Goal: Check status

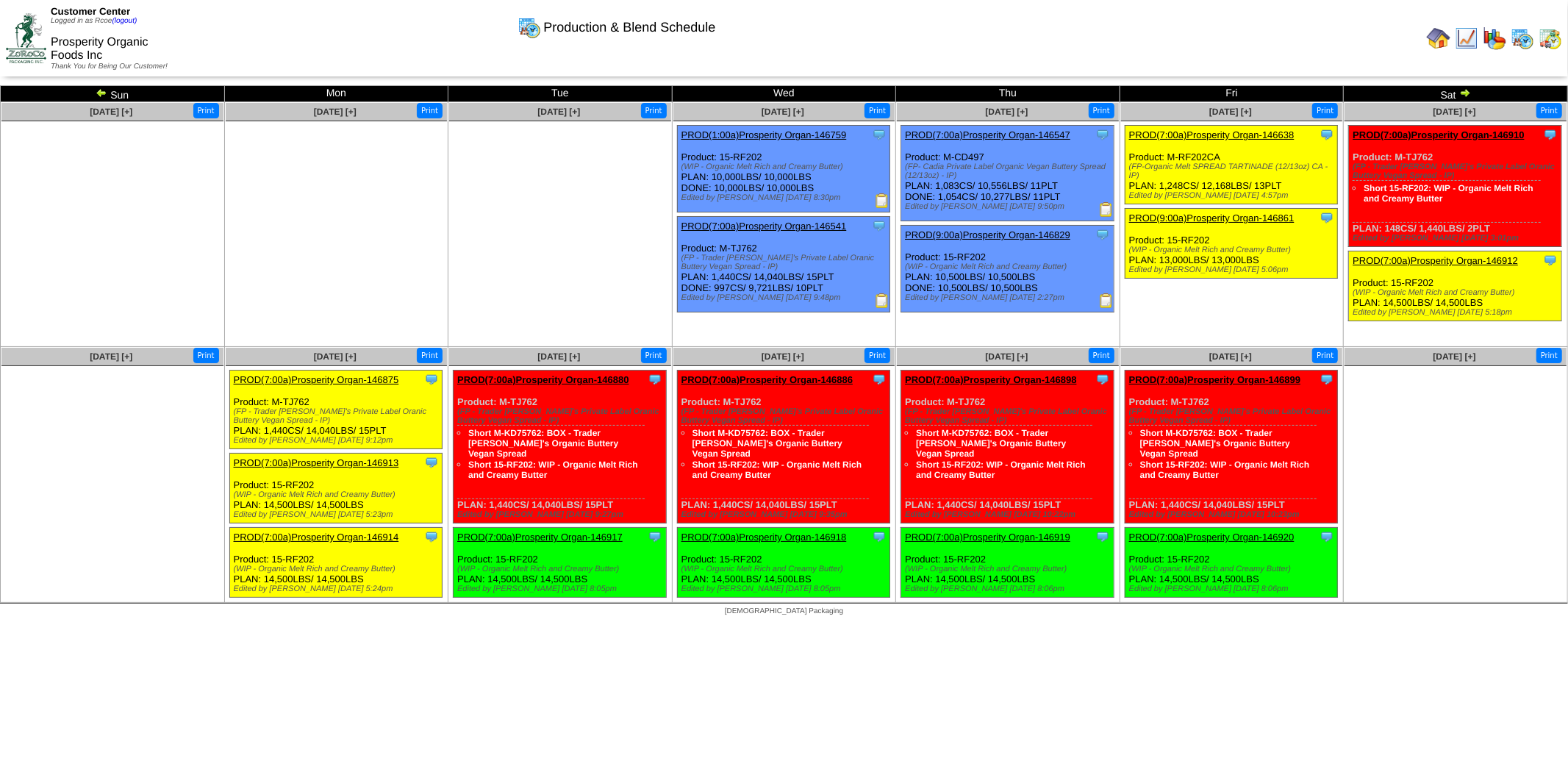
click at [1467, 93] on img at bounding box center [1465, 92] width 12 height 12
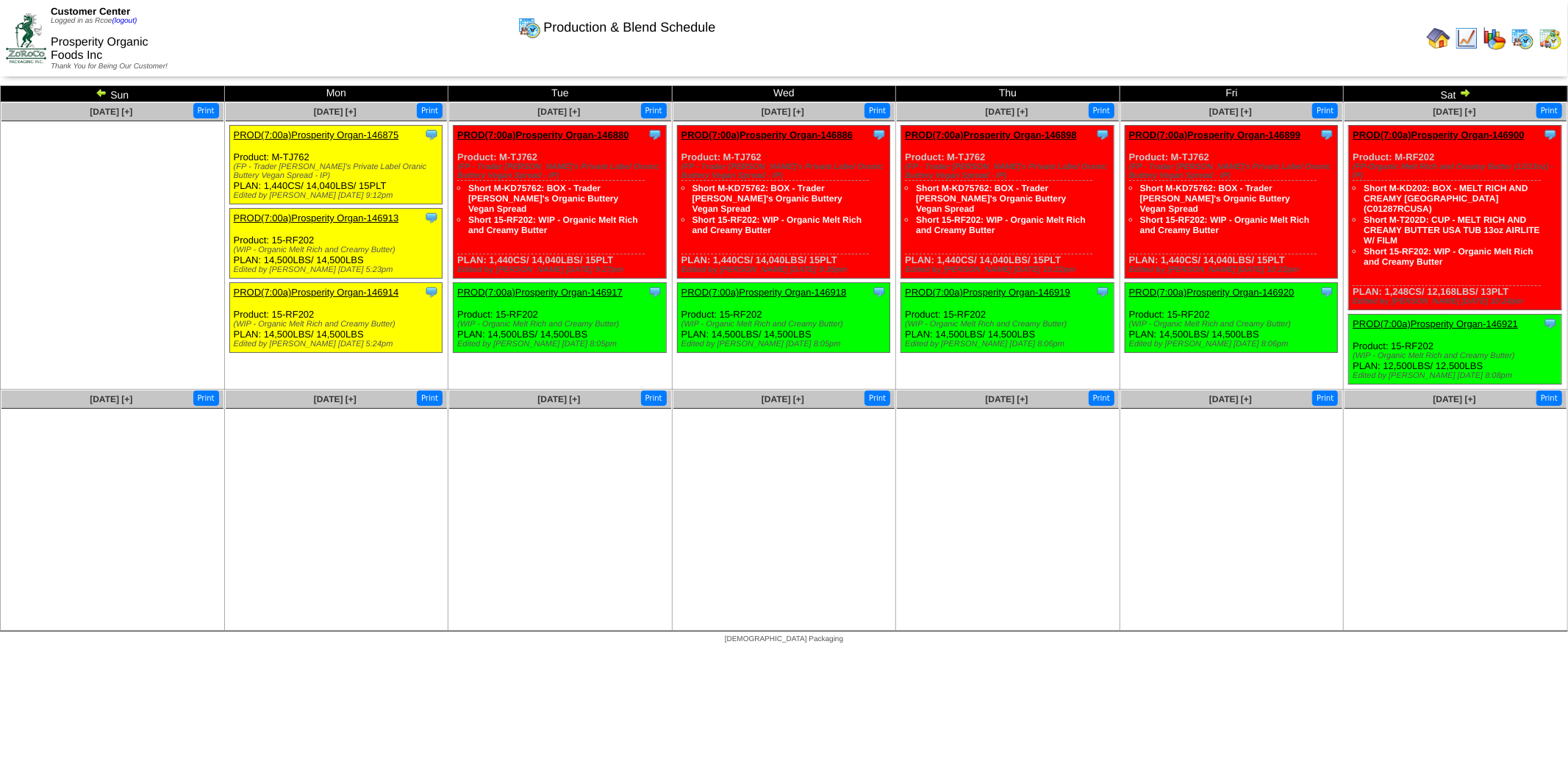
drag, startPoint x: 101, startPoint y: 93, endPoint x: 96, endPoint y: 186, distance: 93.1
click at [101, 93] on img at bounding box center [101, 92] width 12 height 12
